Goal: Information Seeking & Learning: Learn about a topic

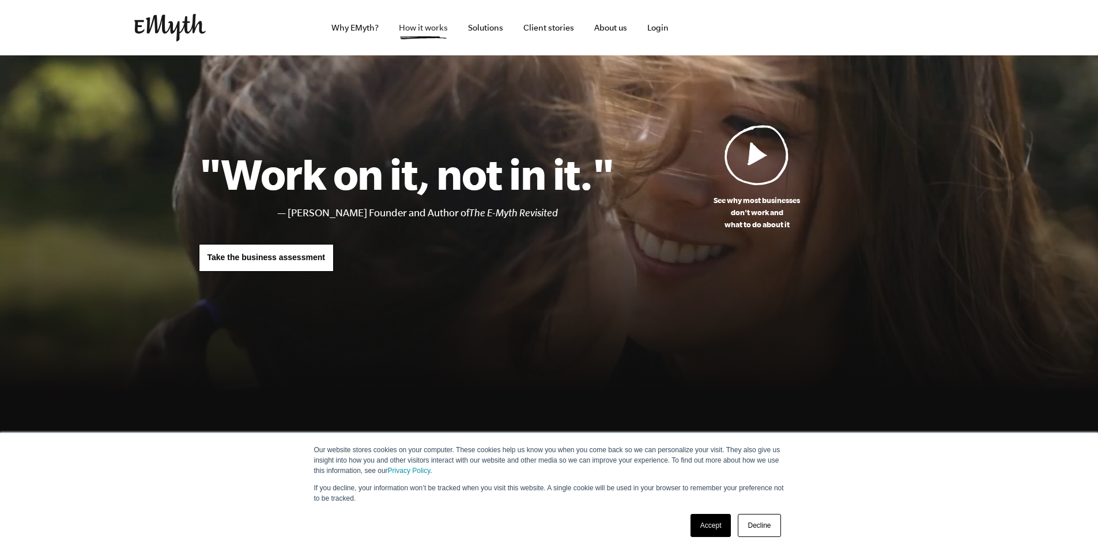
click at [436, 28] on link "How it works" at bounding box center [423, 27] width 67 height 55
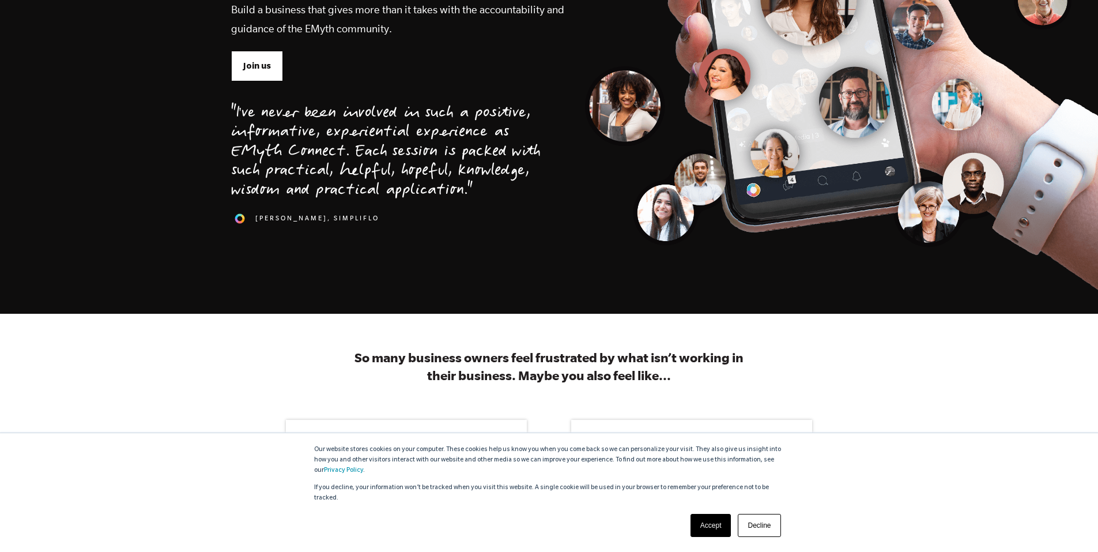
scroll to position [403, 0]
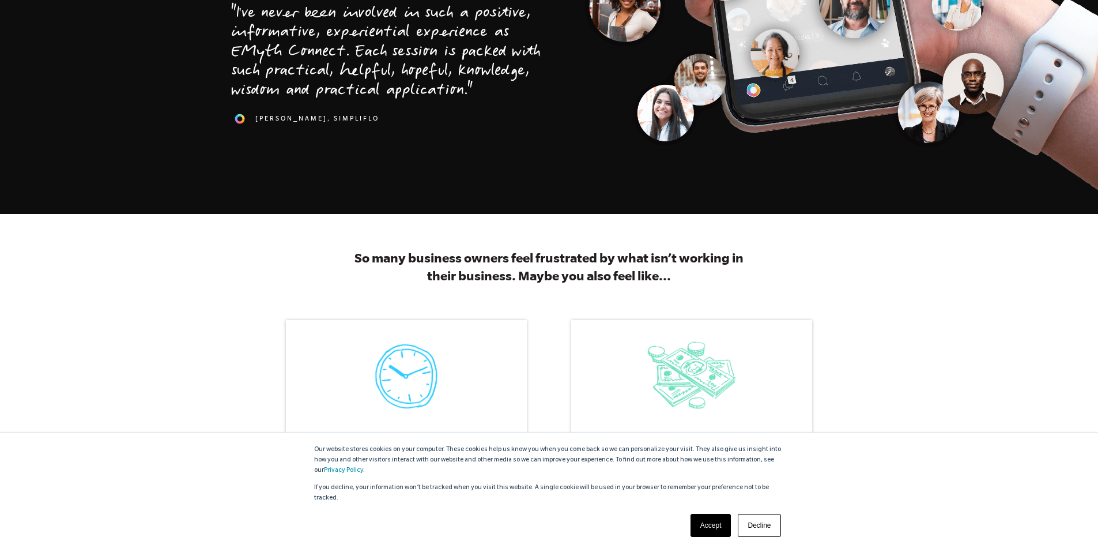
click at [712, 522] on link "Accept" at bounding box center [710, 525] width 41 height 23
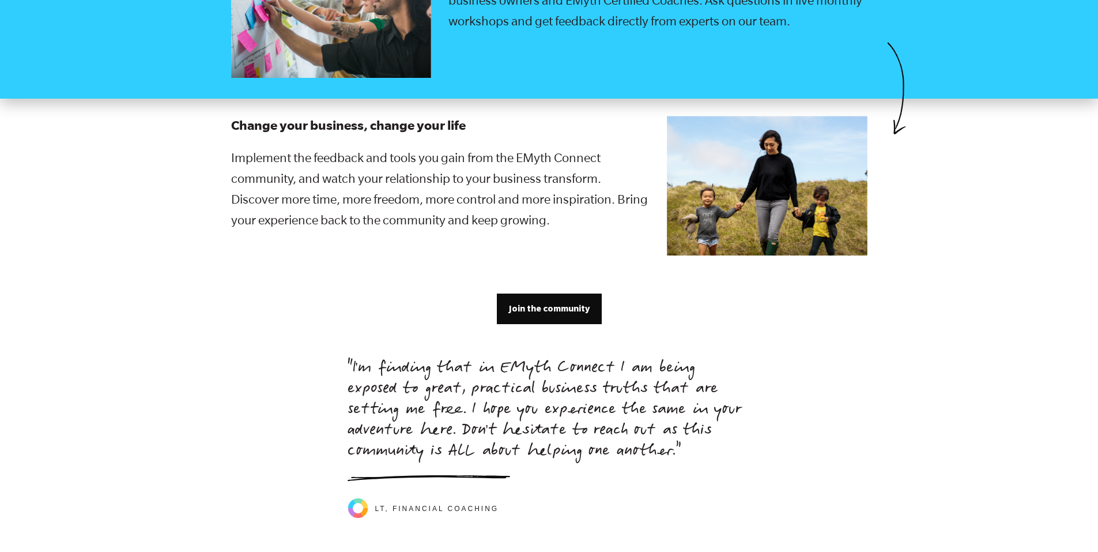
scroll to position [2305, 0]
click at [561, 301] on span "Join the community" at bounding box center [549, 307] width 81 height 13
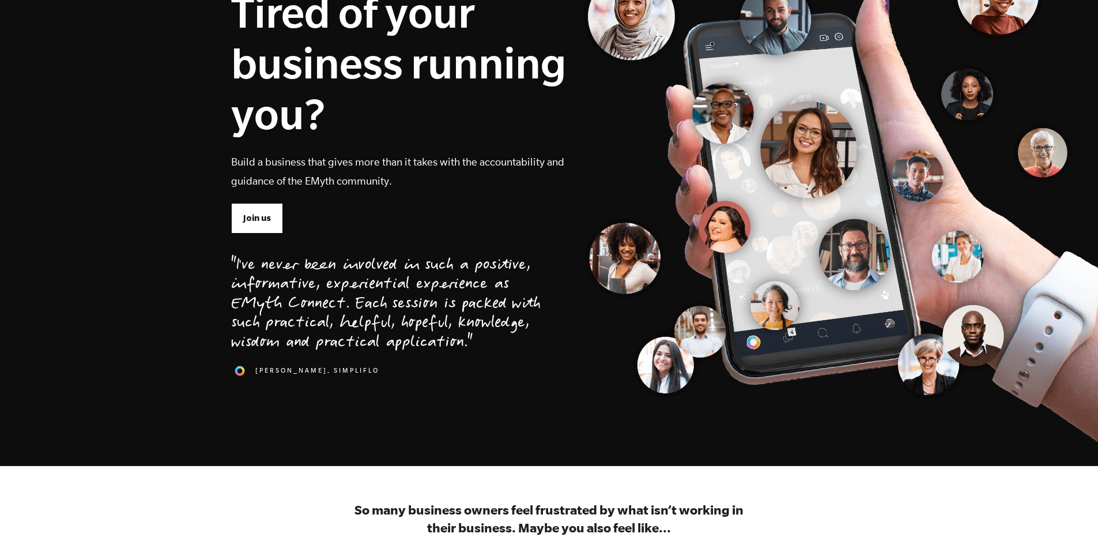
scroll to position [0, 0]
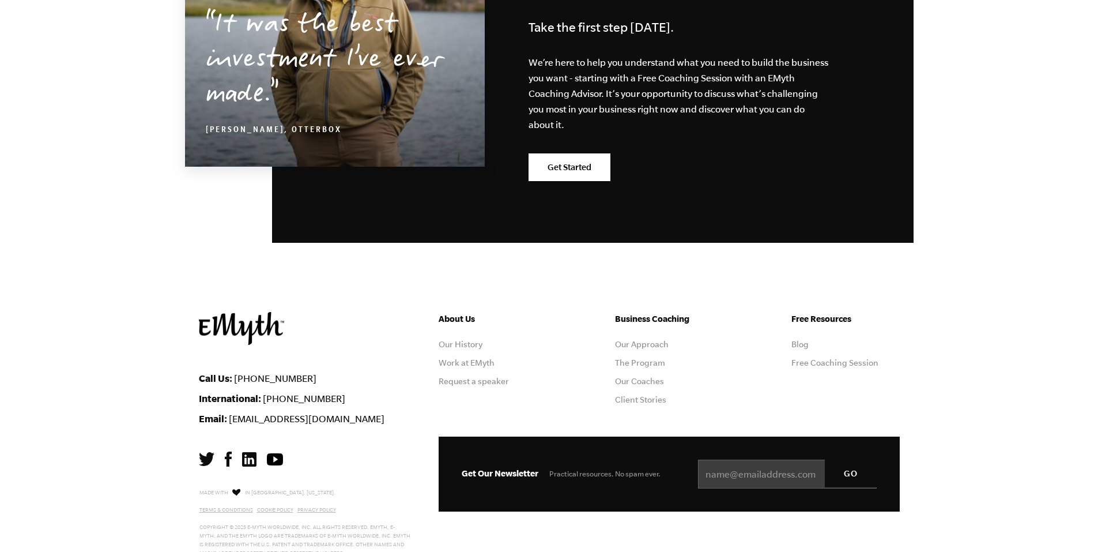
scroll to position [5659, 0]
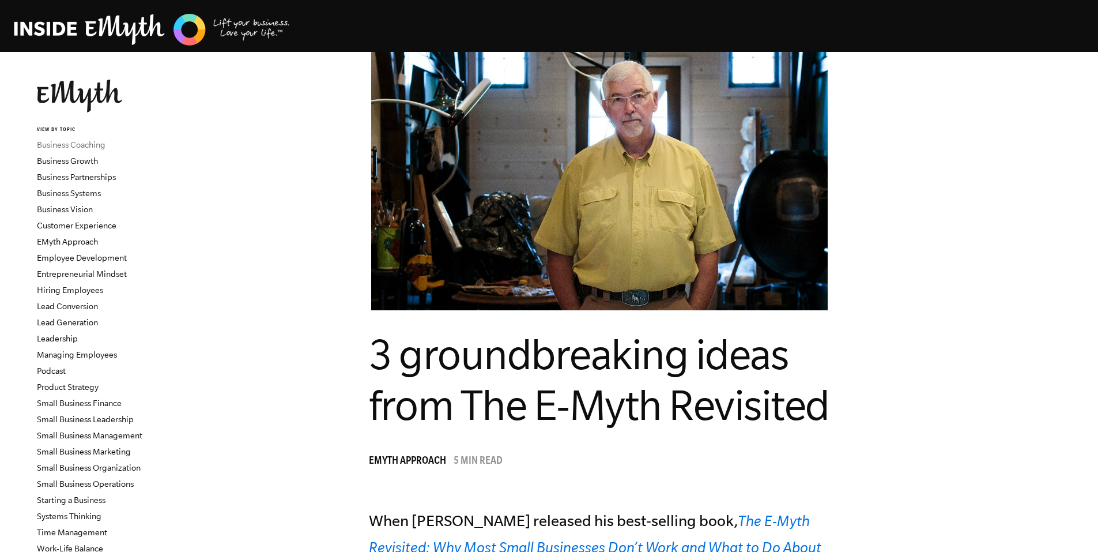
click at [93, 146] on link "Business Coaching" at bounding box center [71, 144] width 69 height 9
